Goal: Find contact information: Find contact information

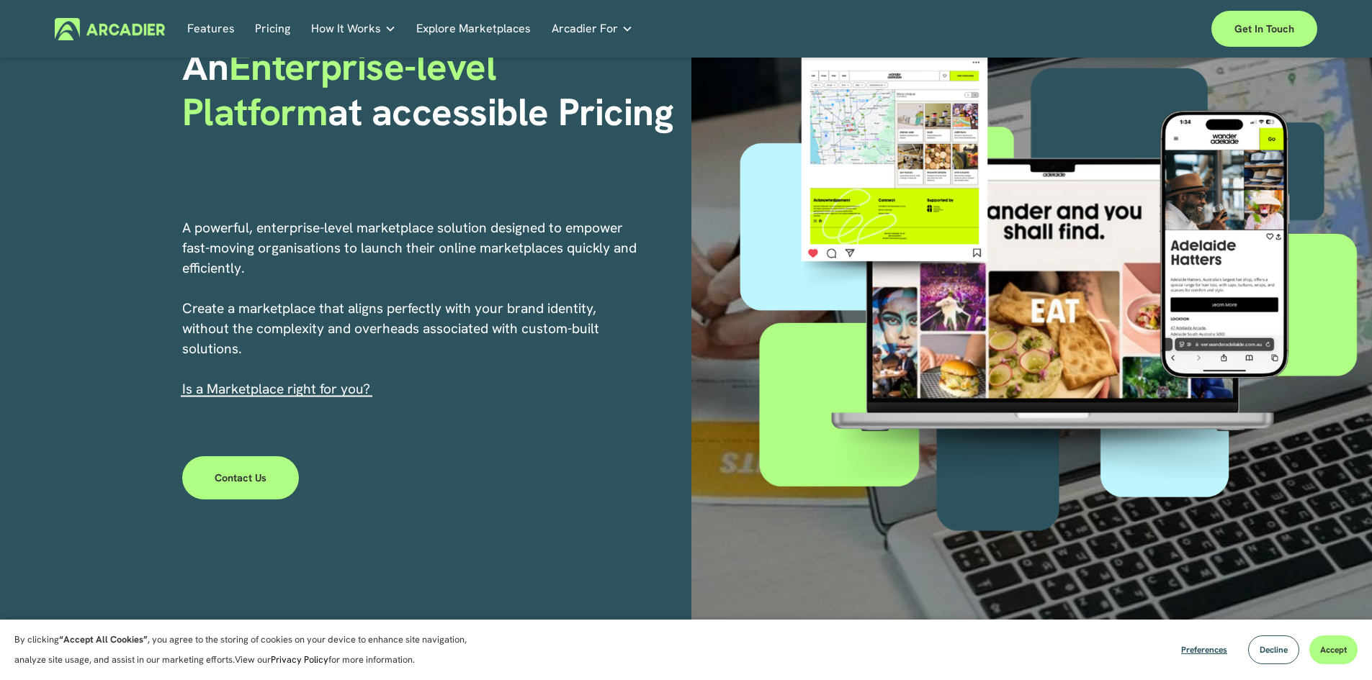
scroll to position [144, 0]
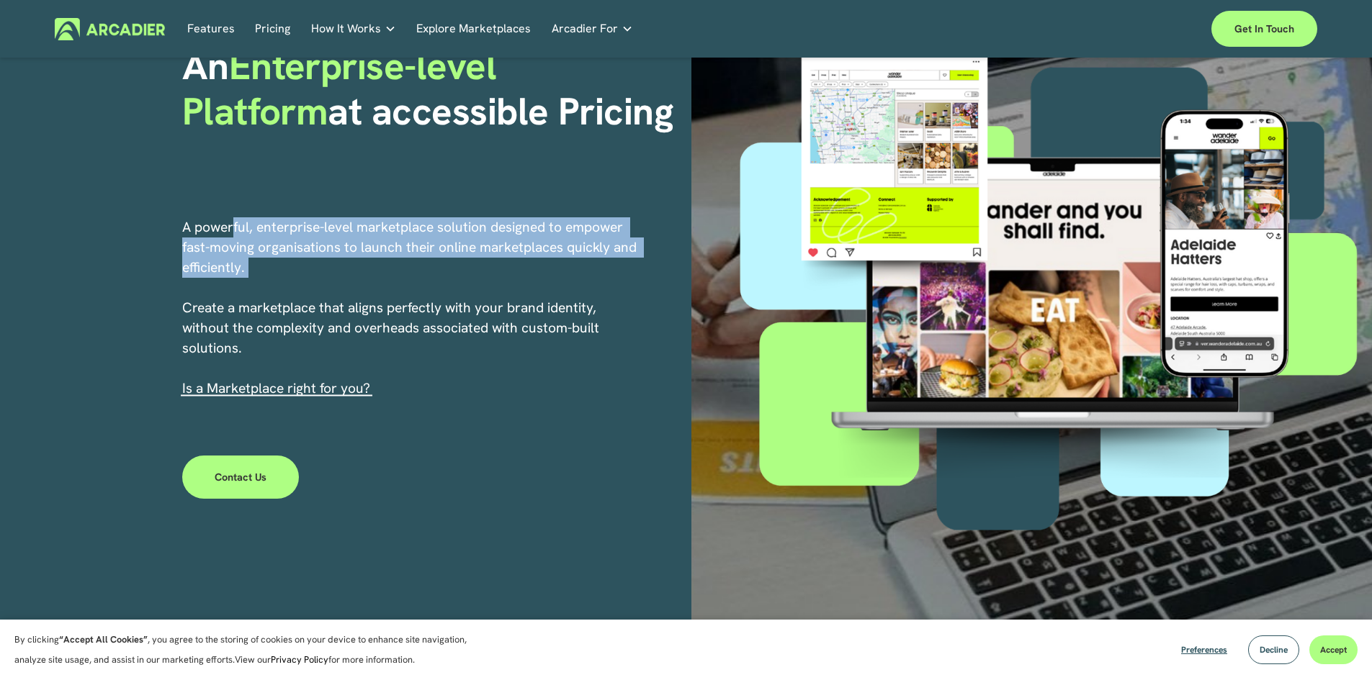
drag, startPoint x: 286, startPoint y: 232, endPoint x: 372, endPoint y: 295, distance: 106.6
click at [367, 292] on p "A powerful, enterprise-level marketplace solution designed to empower fast-movi…" at bounding box center [410, 307] width 456 height 181
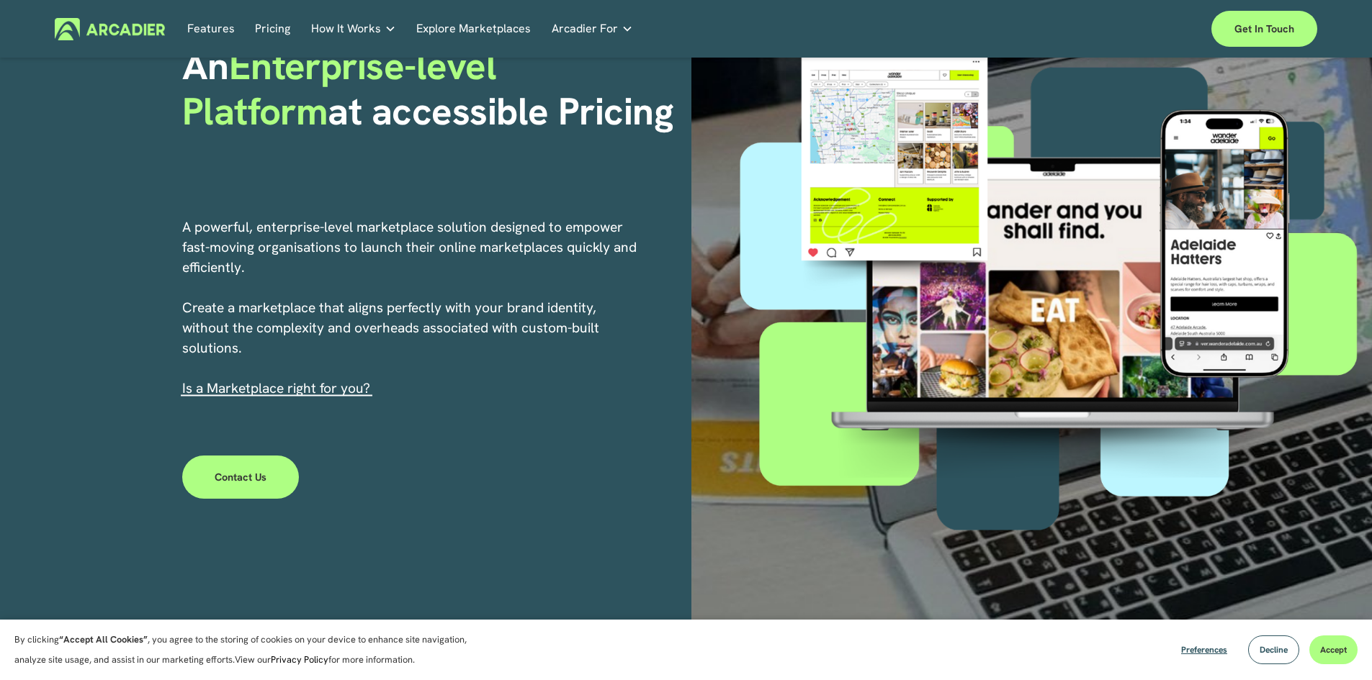
drag, startPoint x: 392, startPoint y: 308, endPoint x: 390, endPoint y: 348, distance: 39.7
click at [392, 311] on p "A powerful, enterprise-level marketplace solution designed to empower fast-movi…" at bounding box center [410, 307] width 456 height 181
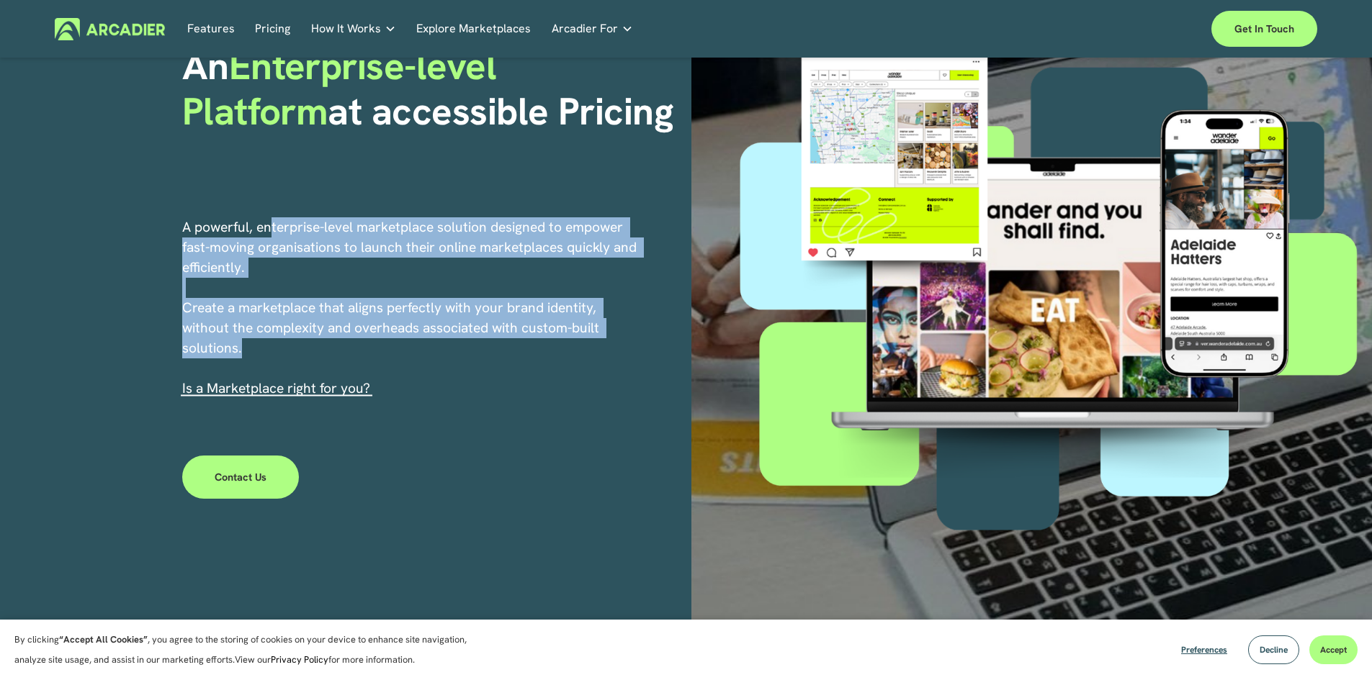
drag, startPoint x: 390, startPoint y: 348, endPoint x: 256, endPoint y: 225, distance: 181.4
click at [266, 229] on p "A powerful, enterprise-level marketplace solution designed to empower fast-movi…" at bounding box center [410, 307] width 456 height 181
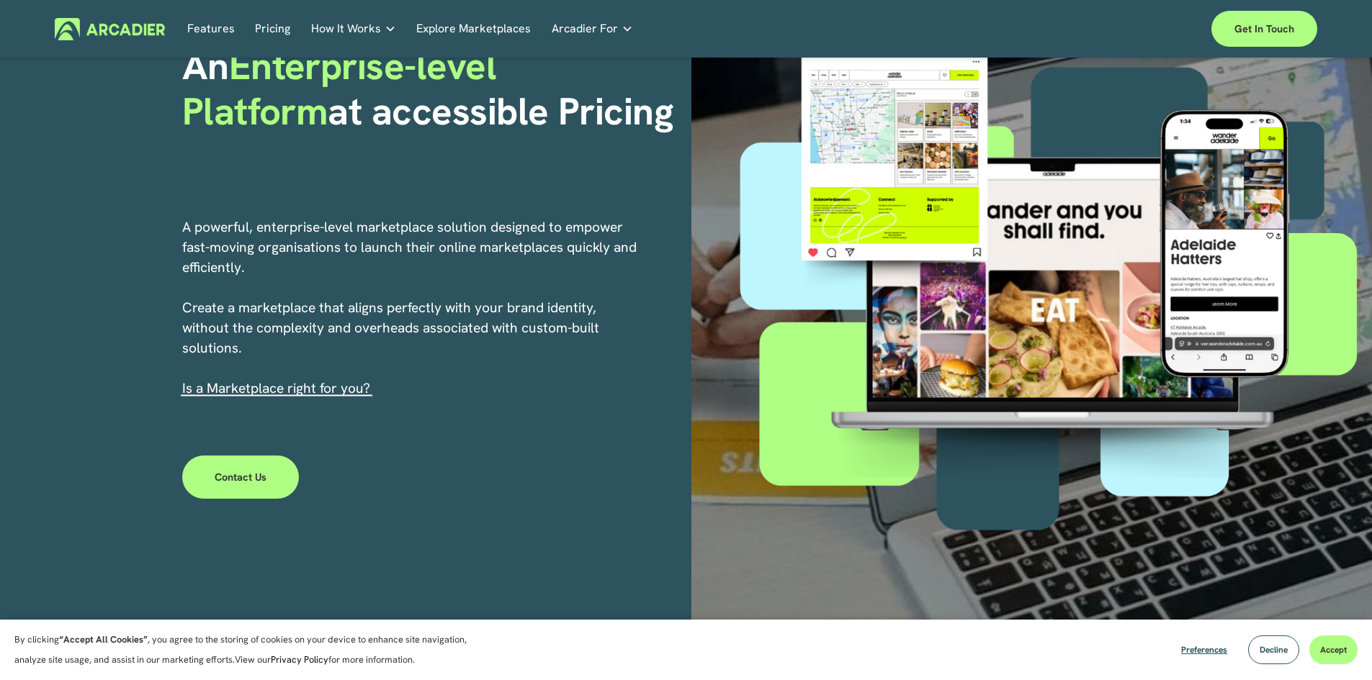
click at [204, 202] on div "An Enterprise-level Platform at accessible Pricing A powerful, enterprise-level…" at bounding box center [686, 282] width 1372 height 737
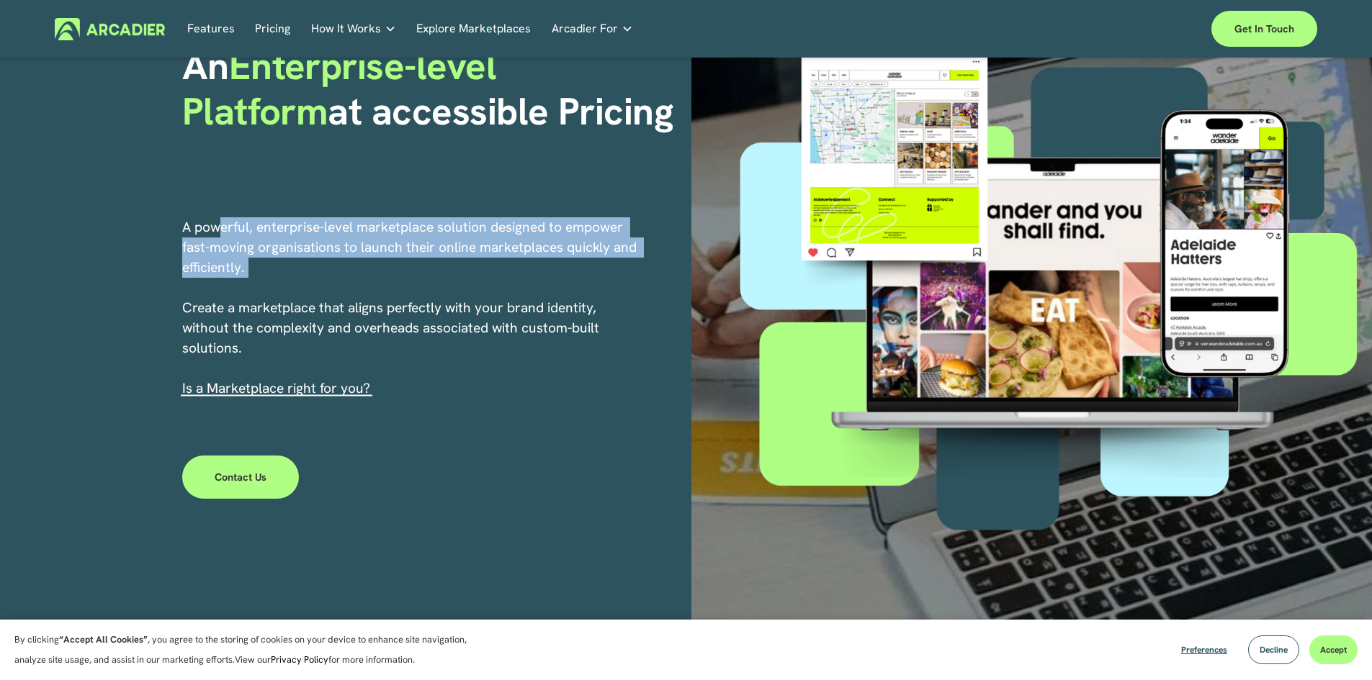
drag, startPoint x: 279, startPoint y: 261, endPoint x: 348, endPoint y: 300, distance: 79.6
click at [327, 292] on p "A powerful, enterprise-level marketplace solution designed to empower fast-movi…" at bounding box center [410, 307] width 456 height 181
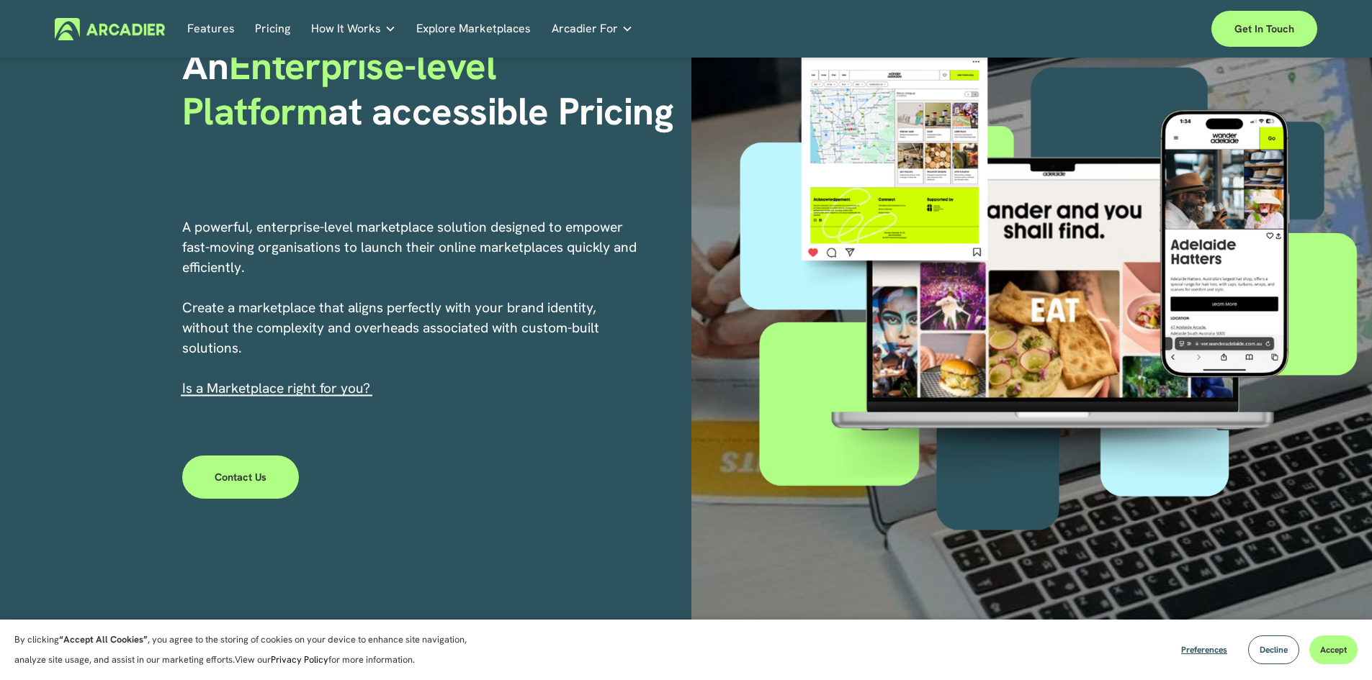
click at [349, 300] on p "A powerful, enterprise-level marketplace solution designed to empower fast-movi…" at bounding box center [410, 307] width 456 height 181
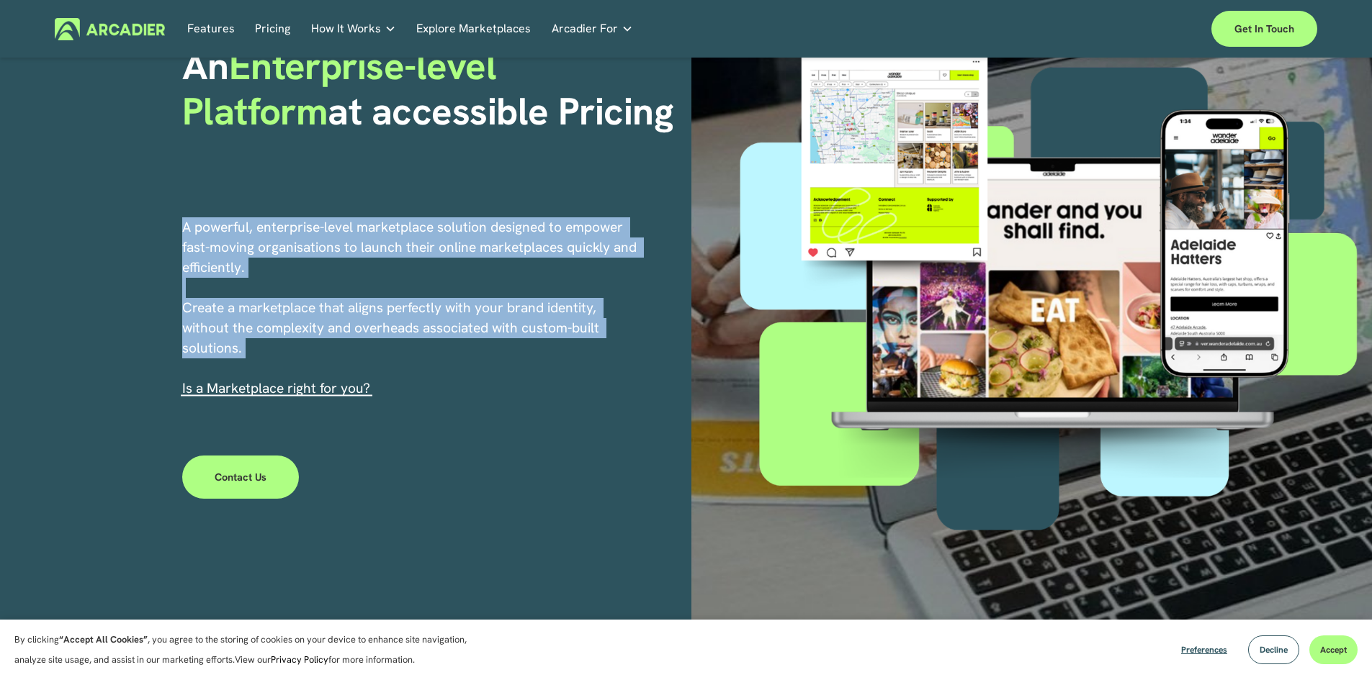
drag, startPoint x: 320, startPoint y: 361, endPoint x: 198, endPoint y: 258, distance: 160.0
click at [259, 270] on p "A powerful, enterprise-level marketplace solution designed to empower fast-movi…" at bounding box center [410, 307] width 456 height 181
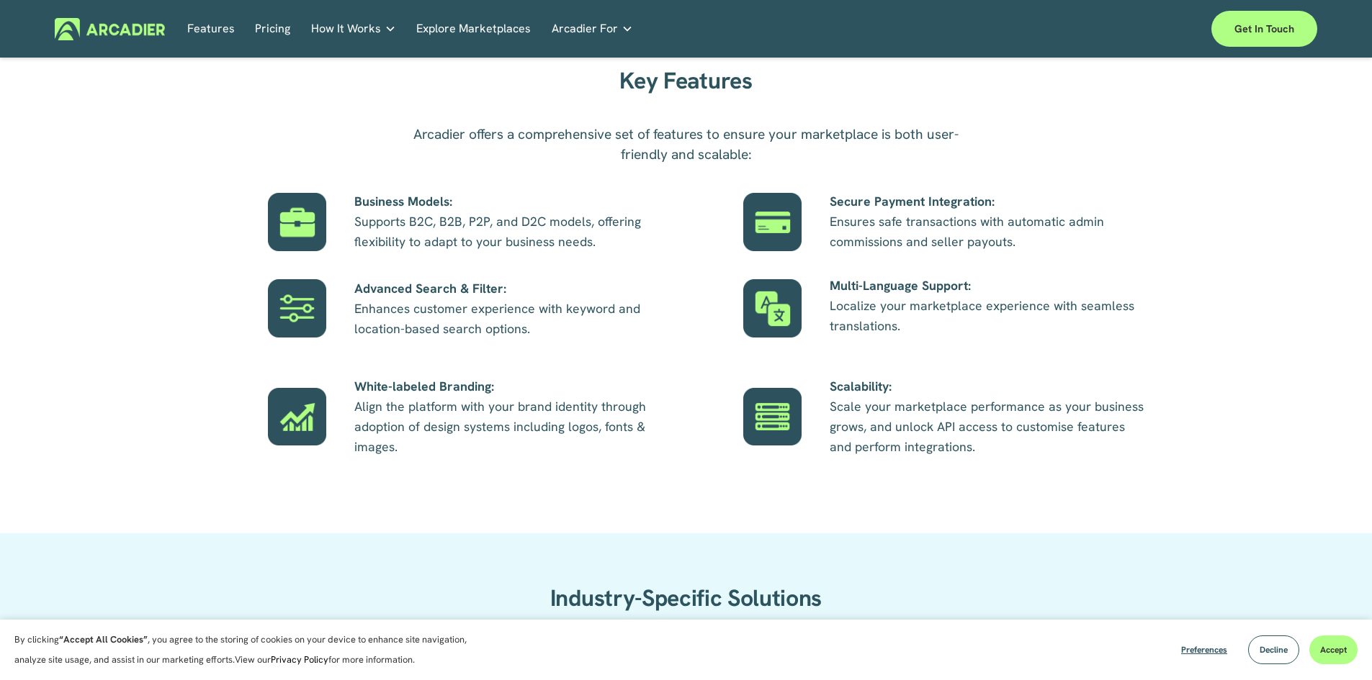
scroll to position [864, 0]
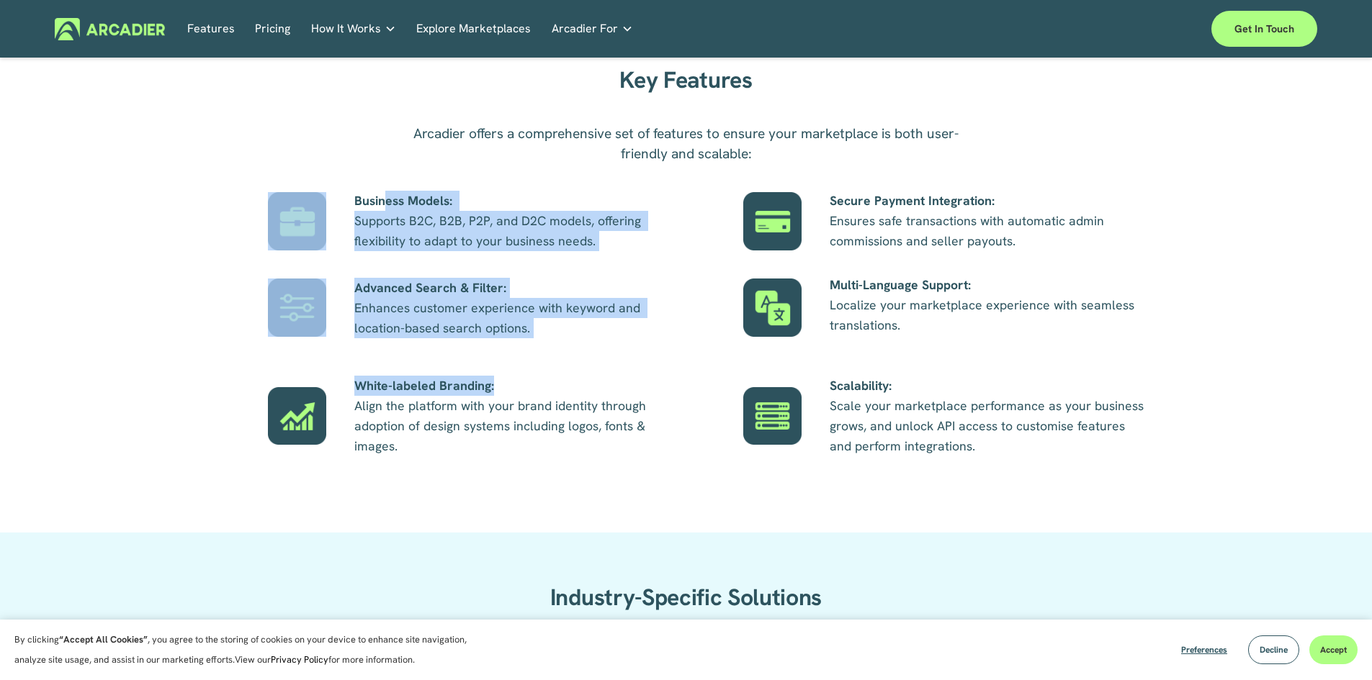
drag, startPoint x: 425, startPoint y: 237, endPoint x: 647, endPoint y: 372, distance: 260.4
click at [643, 365] on div "Key Features Arcadier offers a comprehensive set of features to ensure your mar…" at bounding box center [686, 274] width 1372 height 433
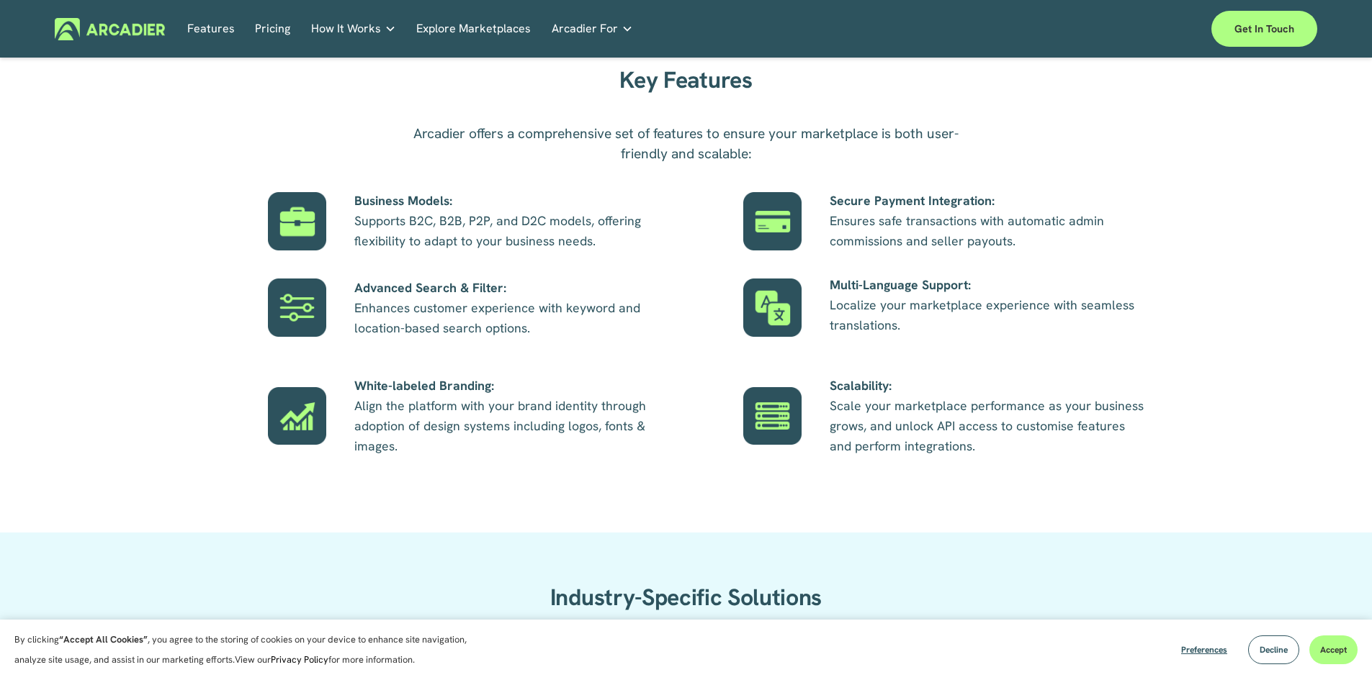
click at [659, 445] on p "White-labeled Branding: Align the platform with your brand identity through ado…" at bounding box center [513, 416] width 318 height 81
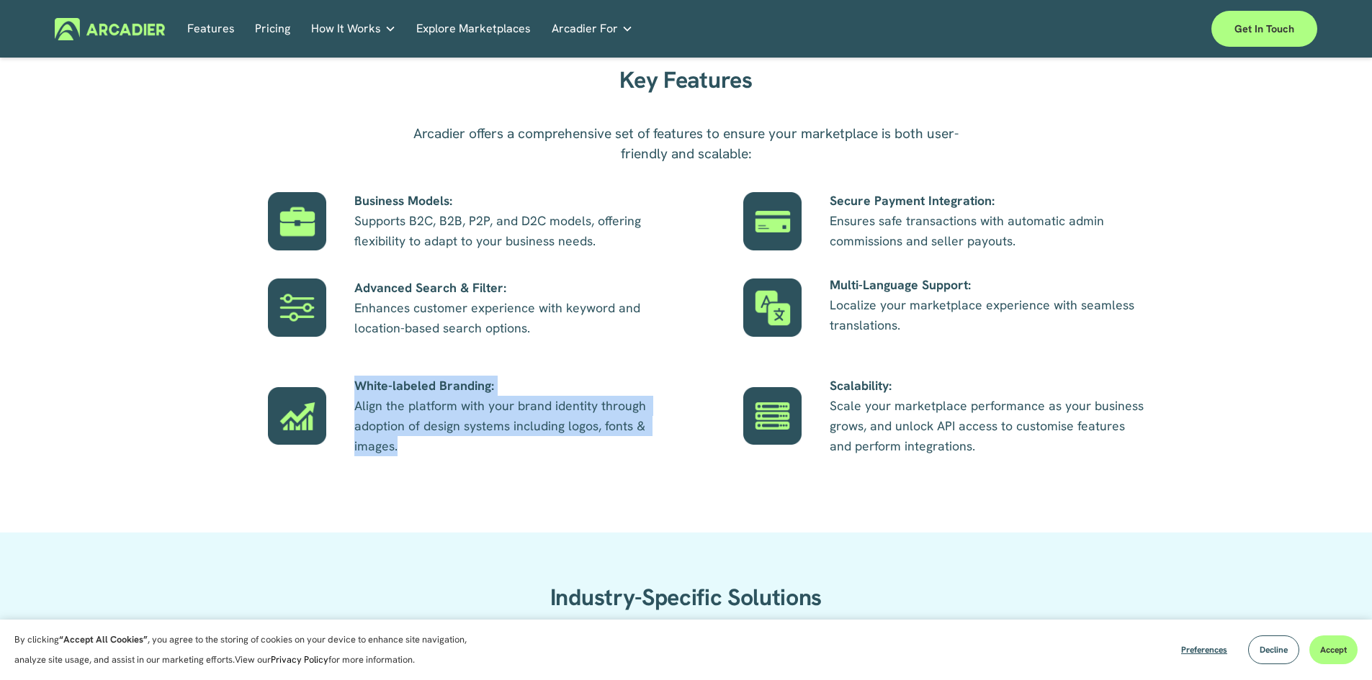
drag, startPoint x: 600, startPoint y: 444, endPoint x: 564, endPoint y: 383, distance: 71.0
click at [587, 383] on p "White-labeled Branding: Align the platform with your brand identity through ado…" at bounding box center [513, 416] width 318 height 81
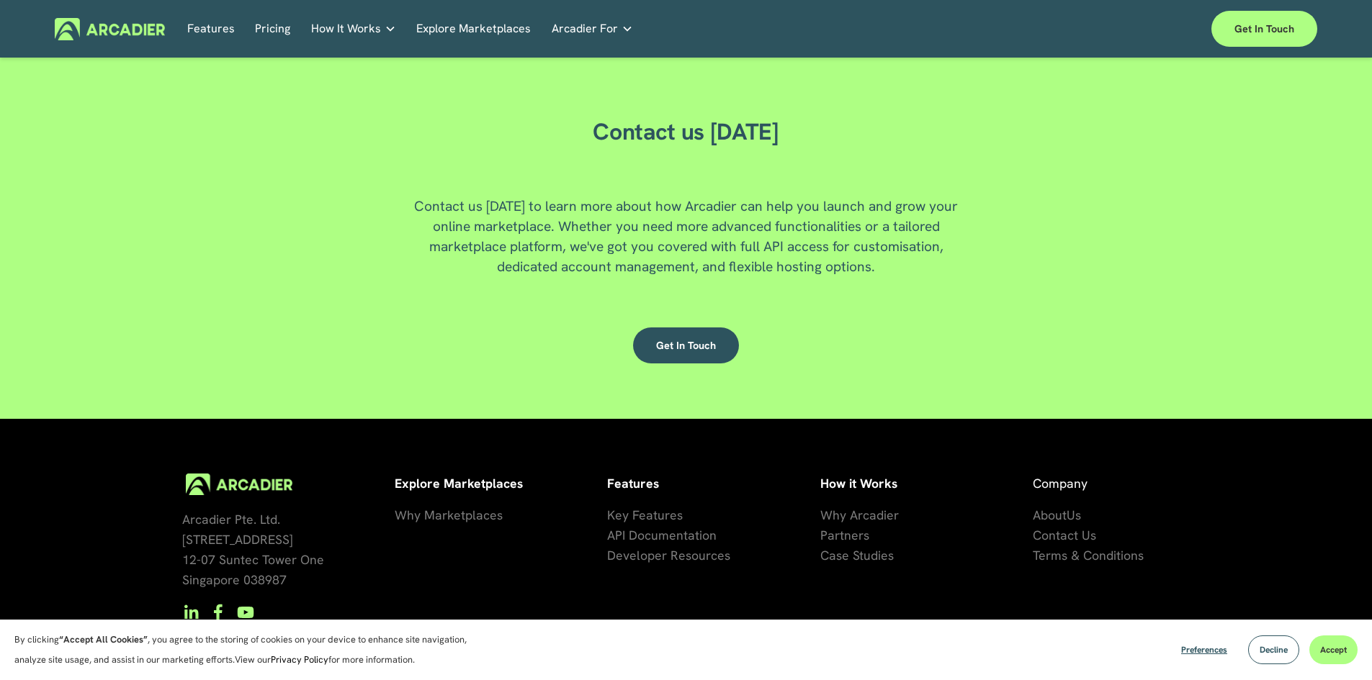
scroll to position [3893, 0]
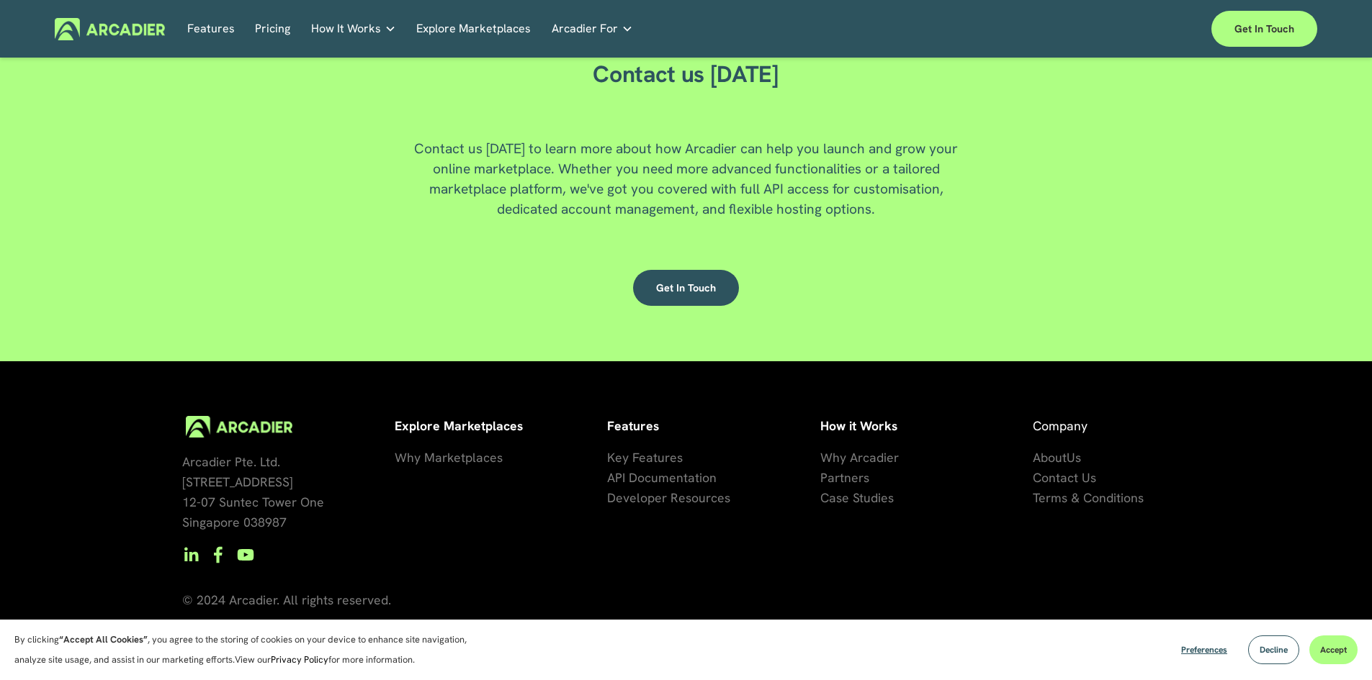
click at [0, 677] on div at bounding box center [0, 677] width 0 height 0
click at [1053, 475] on span "Contact Us" at bounding box center [1064, 477] width 63 height 17
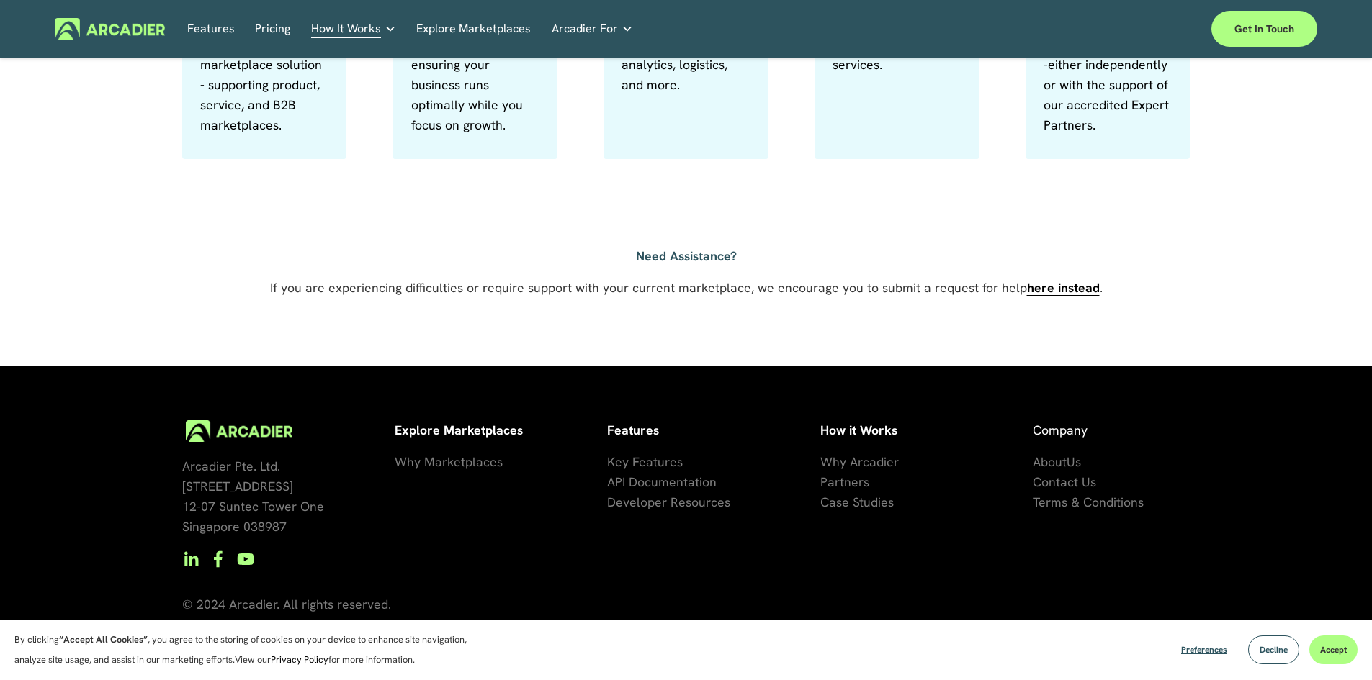
scroll to position [965, 0]
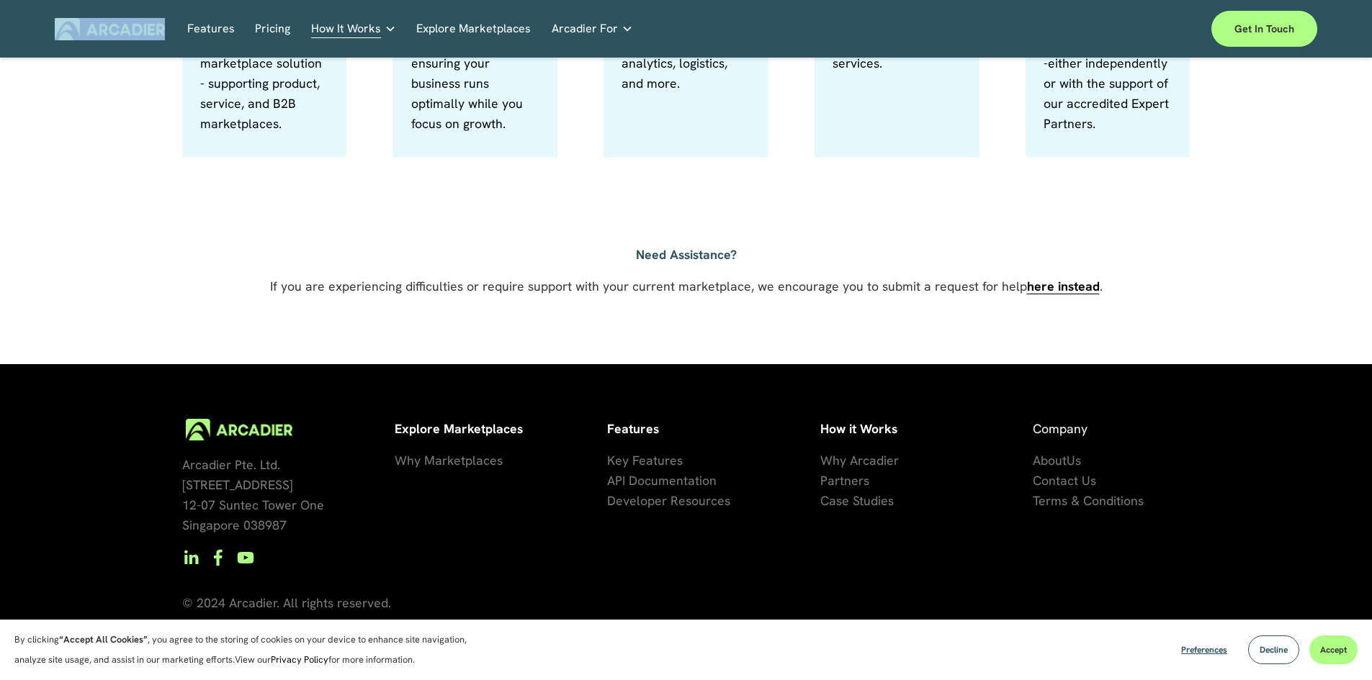
drag, startPoint x: 175, startPoint y: 27, endPoint x: 67, endPoint y: 29, distance: 108.0
click at [67, 29] on div "Features Pricing How It Works Why Arcadier" at bounding box center [622, 29] width 1134 height 22
copy link
click at [0, 679] on div at bounding box center [0, 679] width 0 height 0
